Goal: Information Seeking & Learning: Learn about a topic

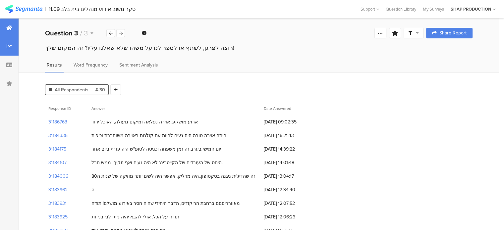
click at [10, 22] on div at bounding box center [9, 28] width 19 height 19
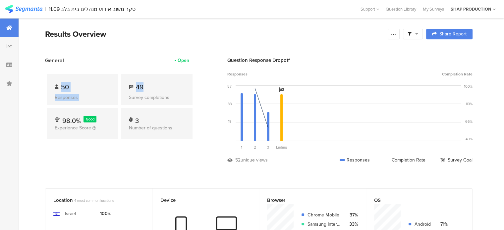
drag, startPoint x: 152, startPoint y: 80, endPoint x: 43, endPoint y: 86, distance: 109.1
click at [43, 86] on section "General Open 50 Responses 49 Survey completions 98.0% Good Experience Score 3 N…" at bounding box center [259, 115] width 480 height 117
click at [67, 82] on span "50" at bounding box center [65, 87] width 8 height 10
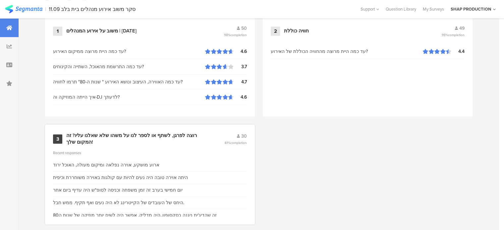
scroll to position [310, 0]
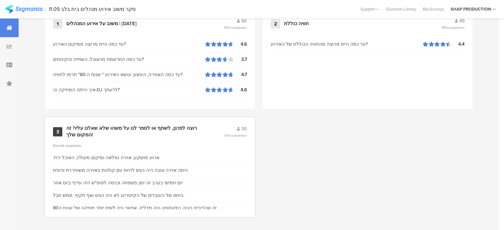
click at [197, 127] on div "רוצה לפרגן, לשתף או לספר לנו על משהו שלא שאלנו עליו? זה המקום שלך!" at bounding box center [137, 131] width 142 height 13
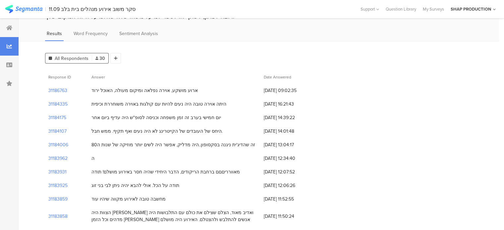
scroll to position [33, 0]
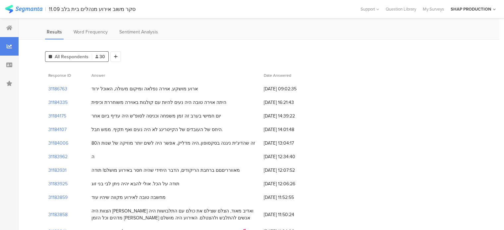
click at [199, 128] on div "היחס של העובדים של הקייטרינג לא היה נעים ואף תקיף. ממש חבל." at bounding box center [156, 129] width 131 height 7
click at [196, 140] on div "זה שהדיג'ית ניגנה בסקסופון..היה מדליק, אפשר היה לשים יותר מוזיקה של שנות ה80" at bounding box center [173, 143] width 164 height 7
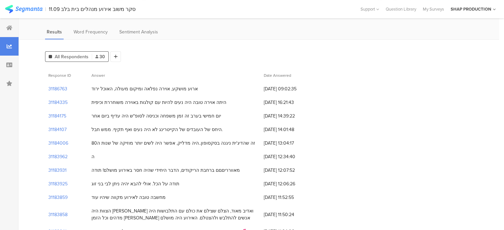
click at [204, 126] on div "היחס של העובדים של הקייטרינג לא היה נעים ואף תקיף. ממש חבל." at bounding box center [156, 129] width 131 height 7
click at [207, 113] on div "יום חמישי בערב זה זמן משפחה וכניסה לסופ"ש היה עדיף ביום אחר" at bounding box center [156, 116] width 130 height 7
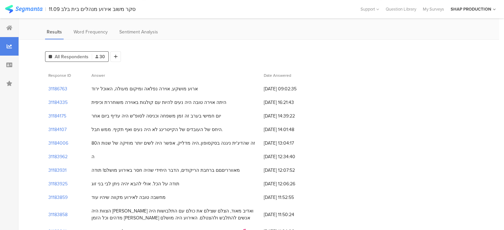
click at [213, 99] on div "היתה אוירה טובה היה נעים להיות עם קולגות באוירה משוחררת וכיפית" at bounding box center [158, 102] width 135 height 7
click at [205, 110] on div "יום חמישי בערב זה זמן משפחה וכניסה לסופ"ש היה עדיף ביום אחר" at bounding box center [174, 116] width 172 height 14
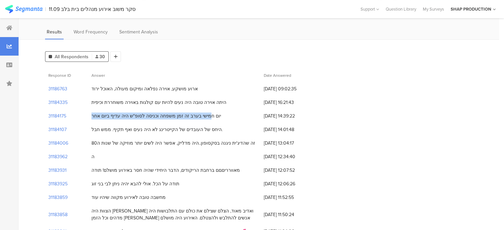
click at [205, 110] on div "יום חמישי בערב זה זמן משפחה וכניסה לסופ"ש היה עדיף ביום אחר" at bounding box center [174, 116] width 172 height 14
click at [195, 167] on div "מאוורריםםם ברחבת הריקודים, הדבר היחידי שהיה חסר באירוע מושלם! תודה" at bounding box center [165, 170] width 148 height 7
click at [195, 104] on div "היתה אוירה טובה היה נעים להיות עם קולגות באוירה משוחררת וכיפית" at bounding box center [158, 102] width 135 height 7
click at [185, 126] on div "היחס של העובדים של הקייטרינג לא היה נעים ואף תקיף. ממש חבל." at bounding box center [156, 129] width 131 height 7
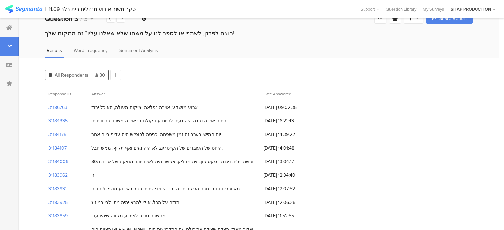
scroll to position [0, 0]
